Goal: Navigation & Orientation: Find specific page/section

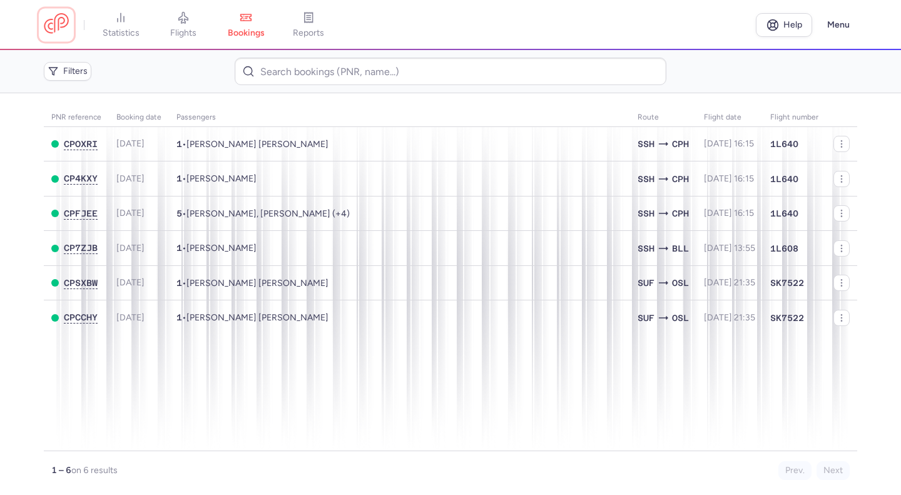
click at [59, 32] on link at bounding box center [56, 24] width 25 height 23
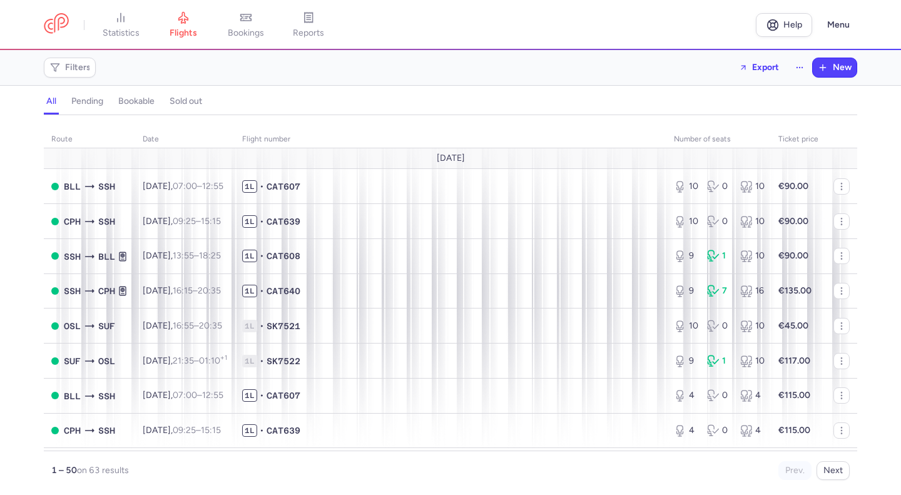
click at [252, 29] on span "bookings" at bounding box center [246, 33] width 36 height 11
